Goal: Task Accomplishment & Management: Manage account settings

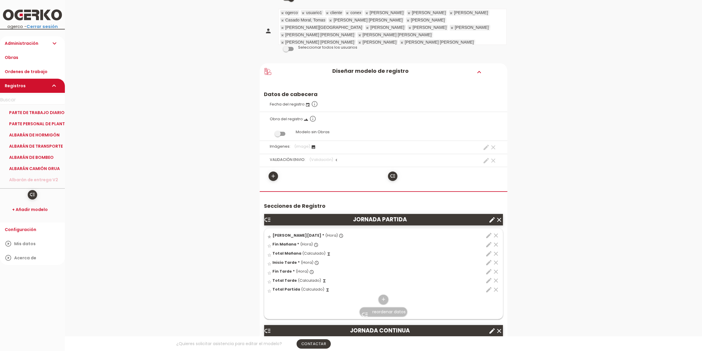
scroll to position [74, 0]
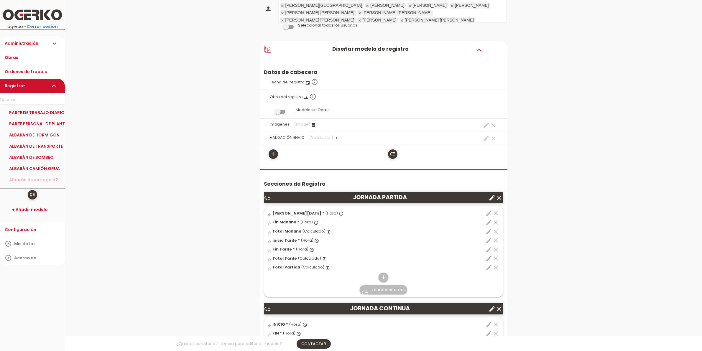
click at [483, 138] on icon "create" at bounding box center [486, 138] width 7 height 7
select select "footer_3"
select select "="
select select "footer_25"
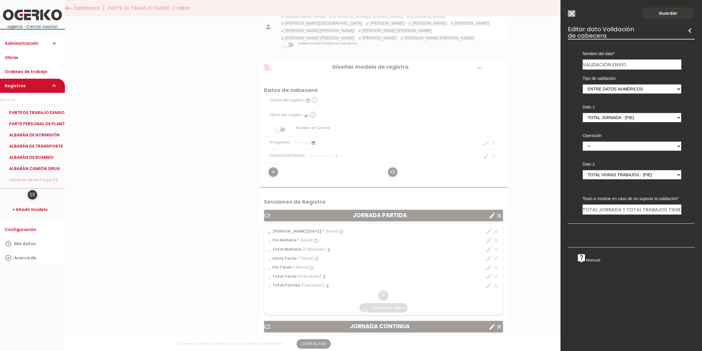
scroll to position [0, 0]
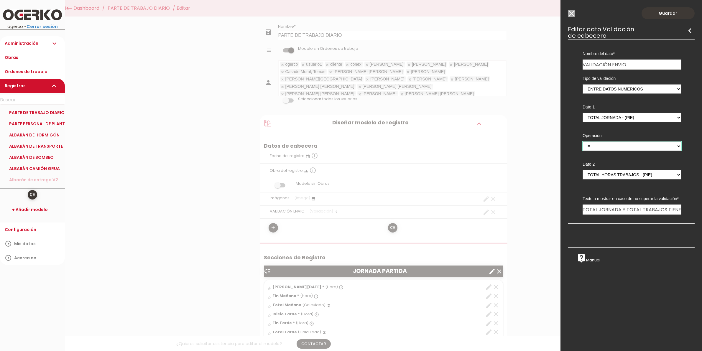
click at [598, 146] on select "= > <" at bounding box center [631, 145] width 99 height 9
select select
click at [582, 141] on select "= > <" at bounding box center [631, 145] width 99 height 9
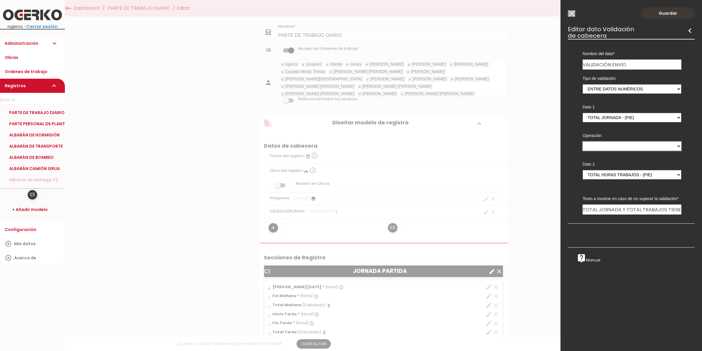
click at [596, 148] on select "= > <" at bounding box center [631, 145] width 99 height 9
click at [582, 141] on select "= > <" at bounding box center [631, 145] width 99 height 9
click at [660, 13] on link "Guardar" at bounding box center [667, 13] width 53 height 12
click at [608, 143] on select "= > <" at bounding box center [631, 145] width 99 height 9
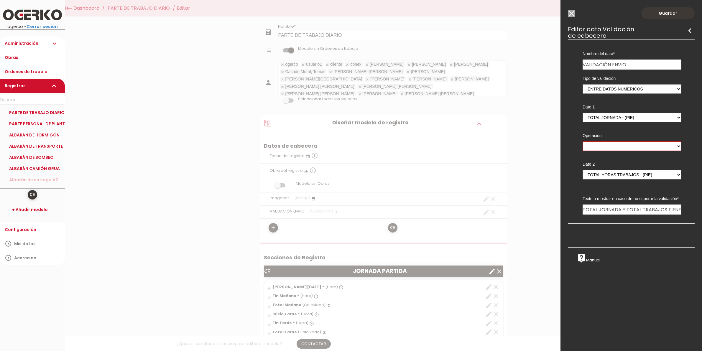
click at [573, 13] on input "Modelo sin Ordenes de trabajo" at bounding box center [571, 13] width 7 height 6
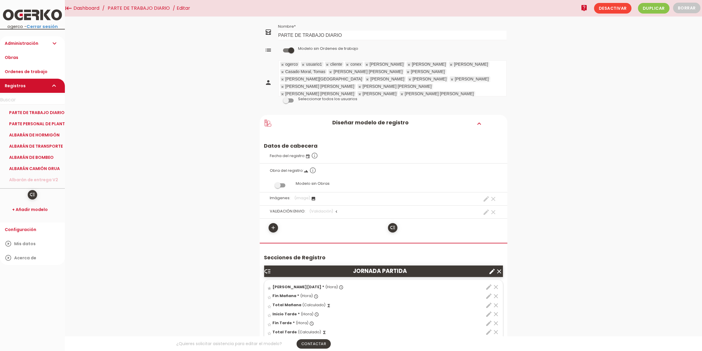
click at [495, 214] on icon "clear" at bounding box center [493, 212] width 7 height 7
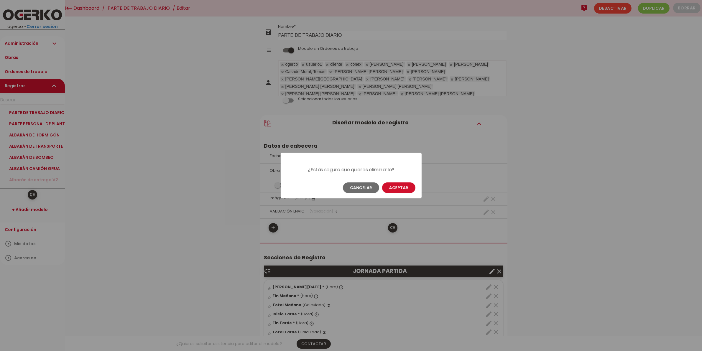
click at [400, 188] on button "Aceptar" at bounding box center [398, 187] width 33 height 11
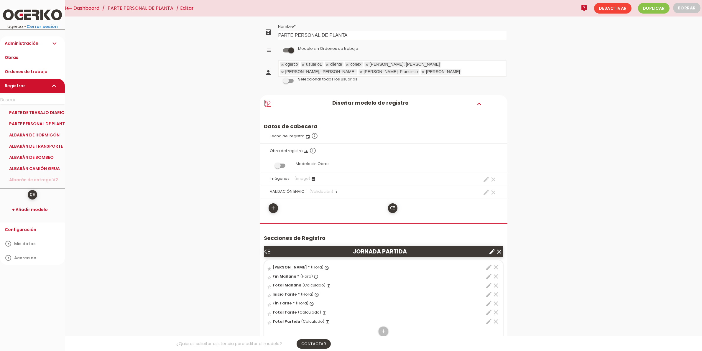
click at [493, 192] on icon "clear" at bounding box center [493, 192] width 7 height 7
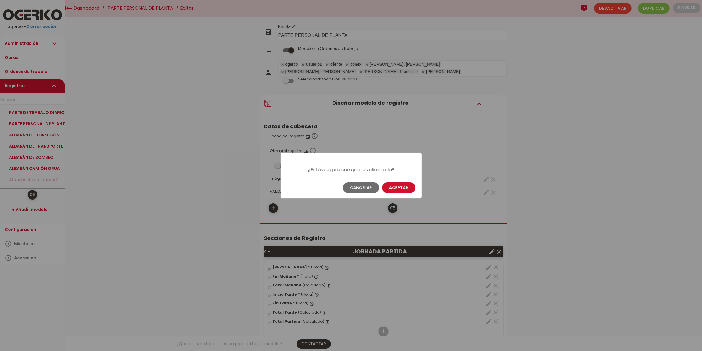
click at [411, 187] on button "Aceptar" at bounding box center [398, 187] width 33 height 11
